Goal: Task Accomplishment & Management: Complete application form

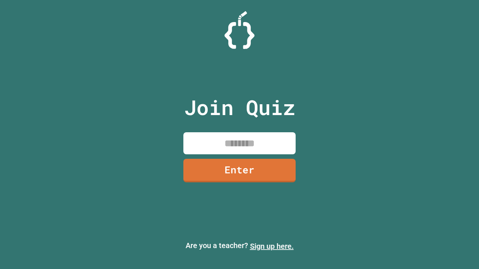
click at [272, 247] on link "Sign up here." at bounding box center [272, 246] width 44 height 9
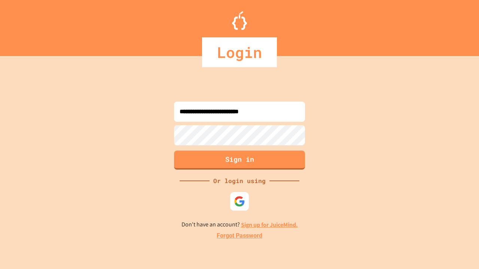
type input "**********"
